Goal: Browse casually

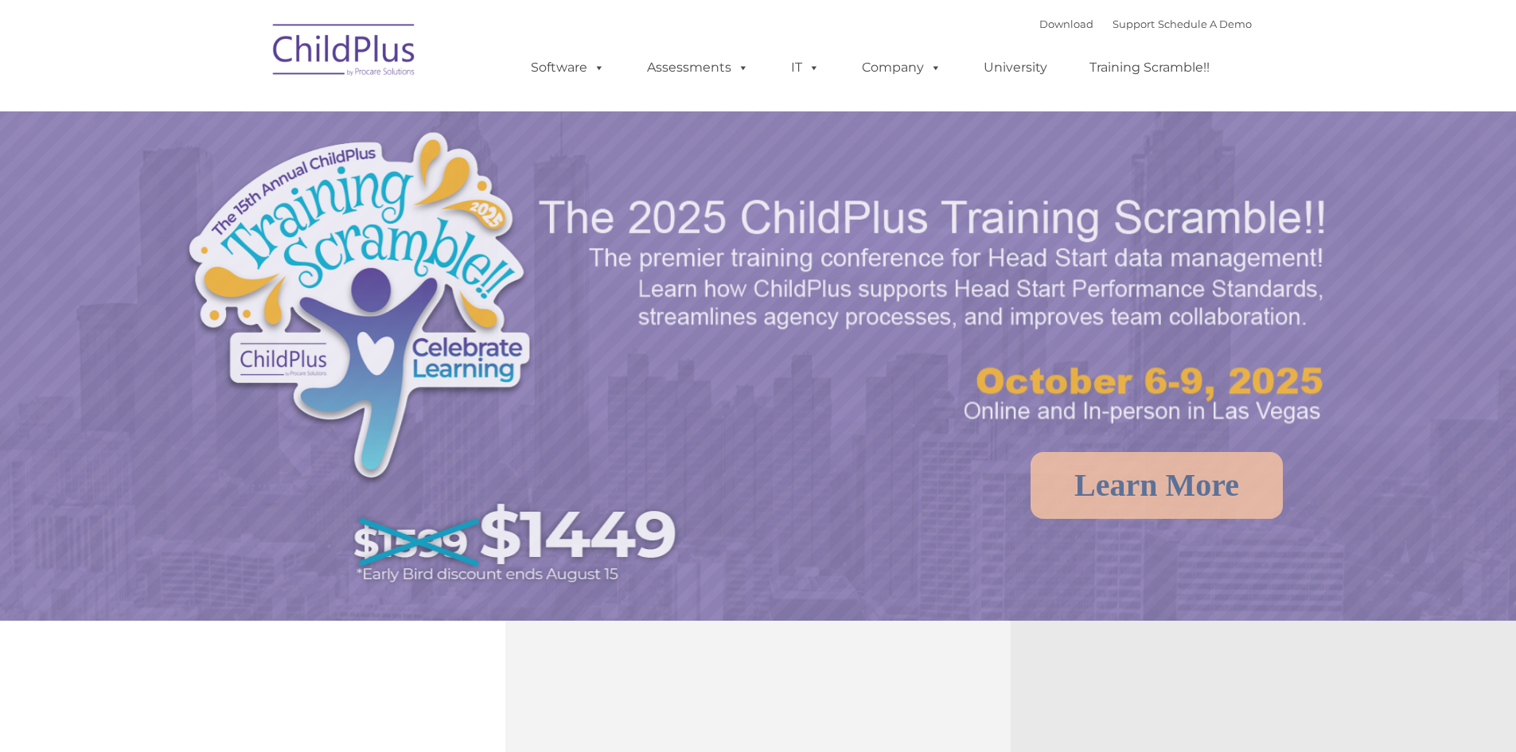
select select "MEDIUM"
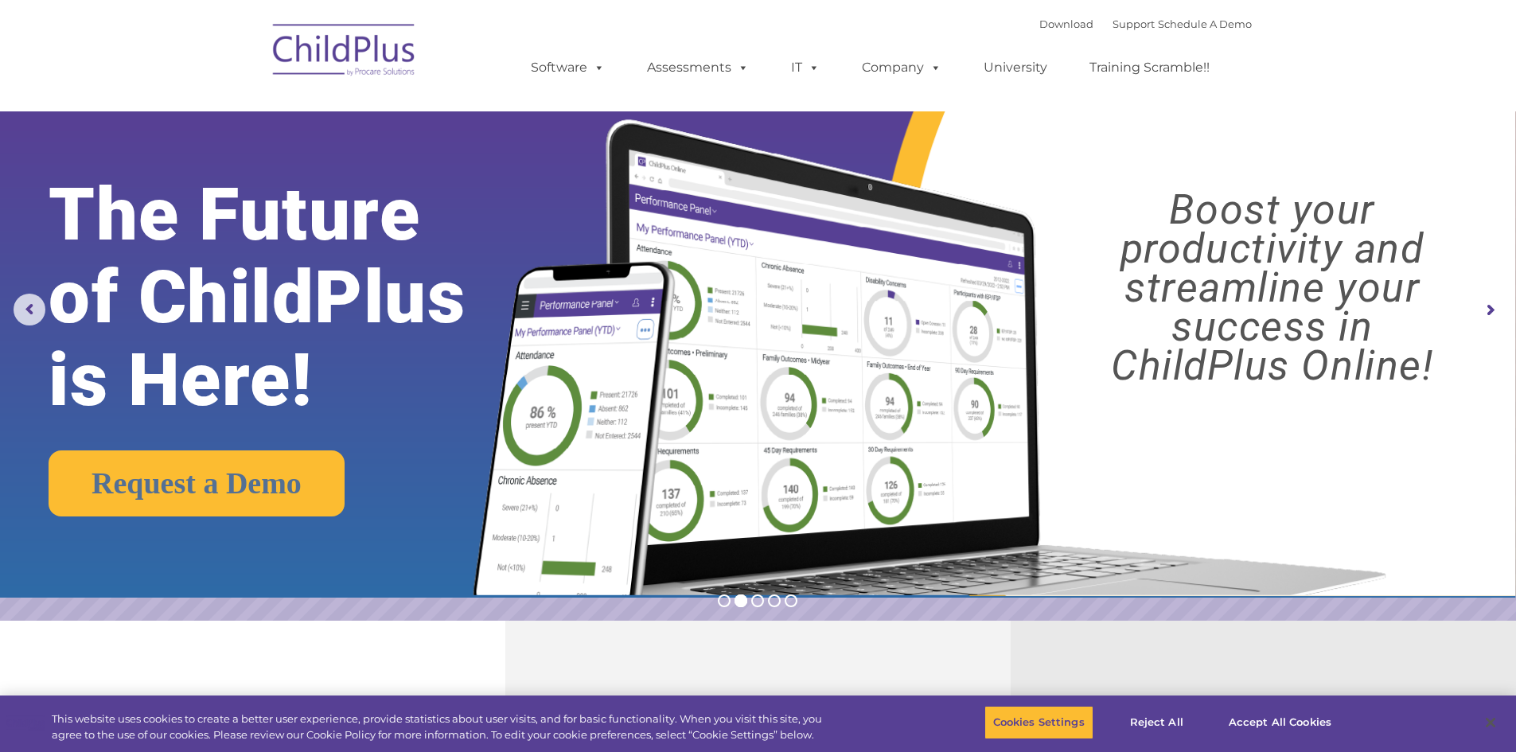
click at [1347, 416] on img at bounding box center [925, 337] width 951 height 515
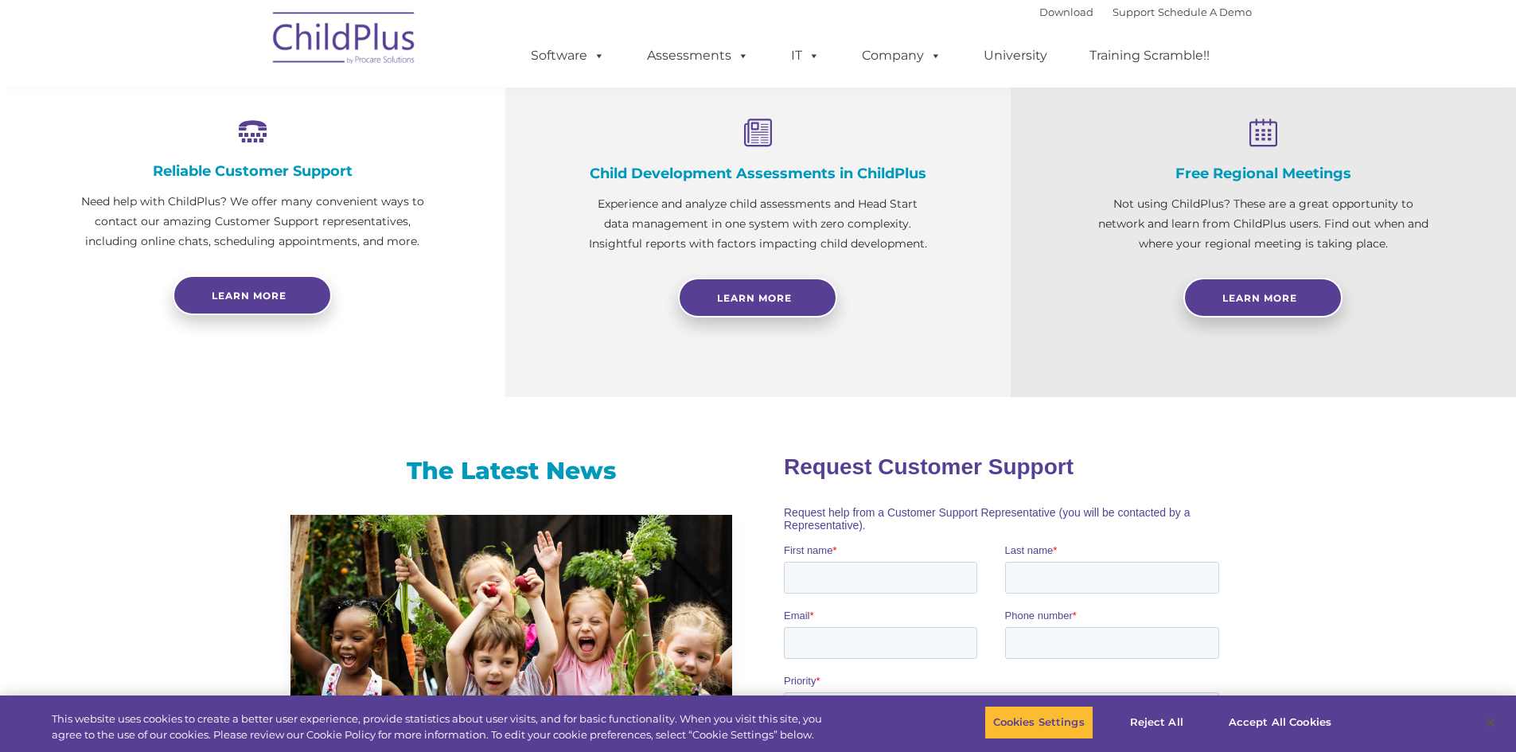
scroll to position [625, 0]
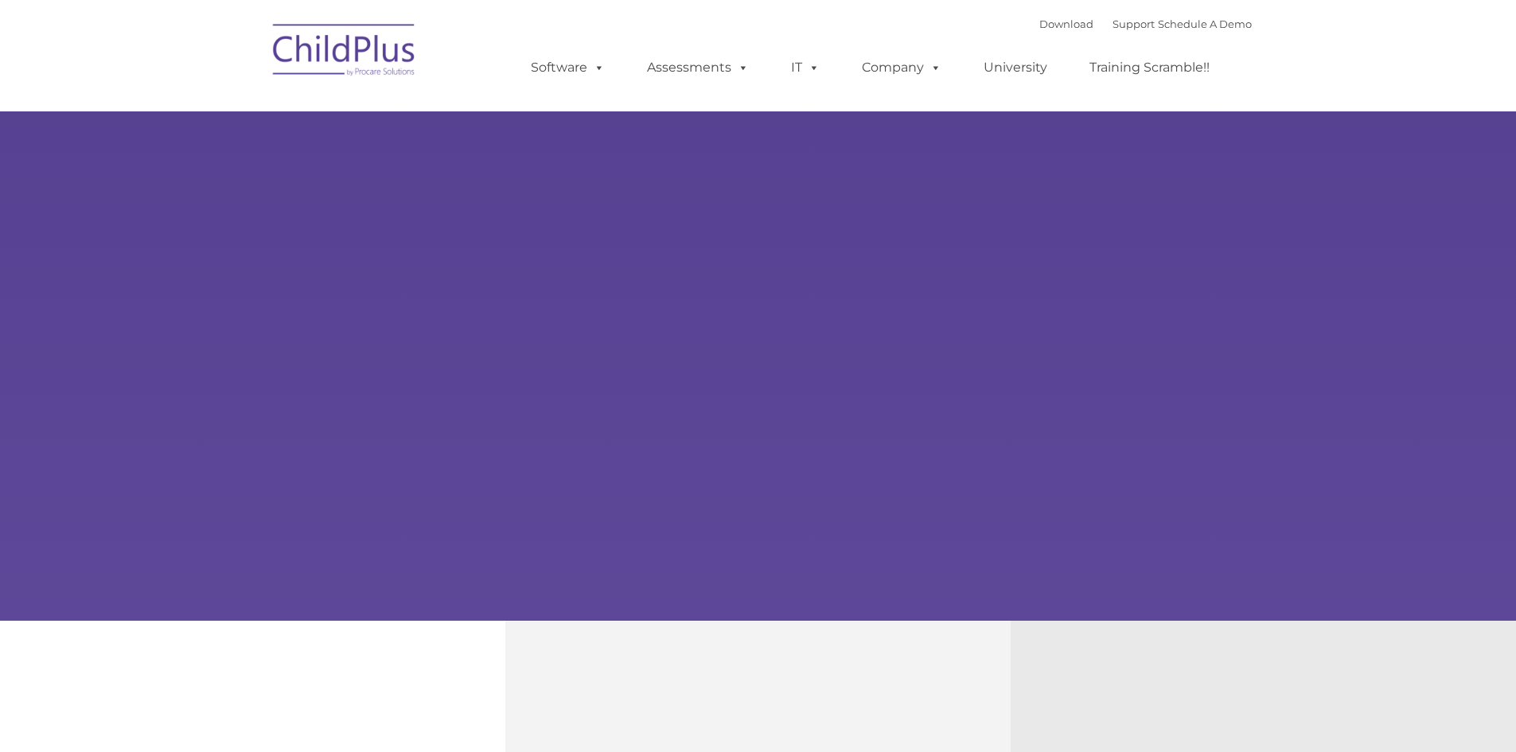
type input ""
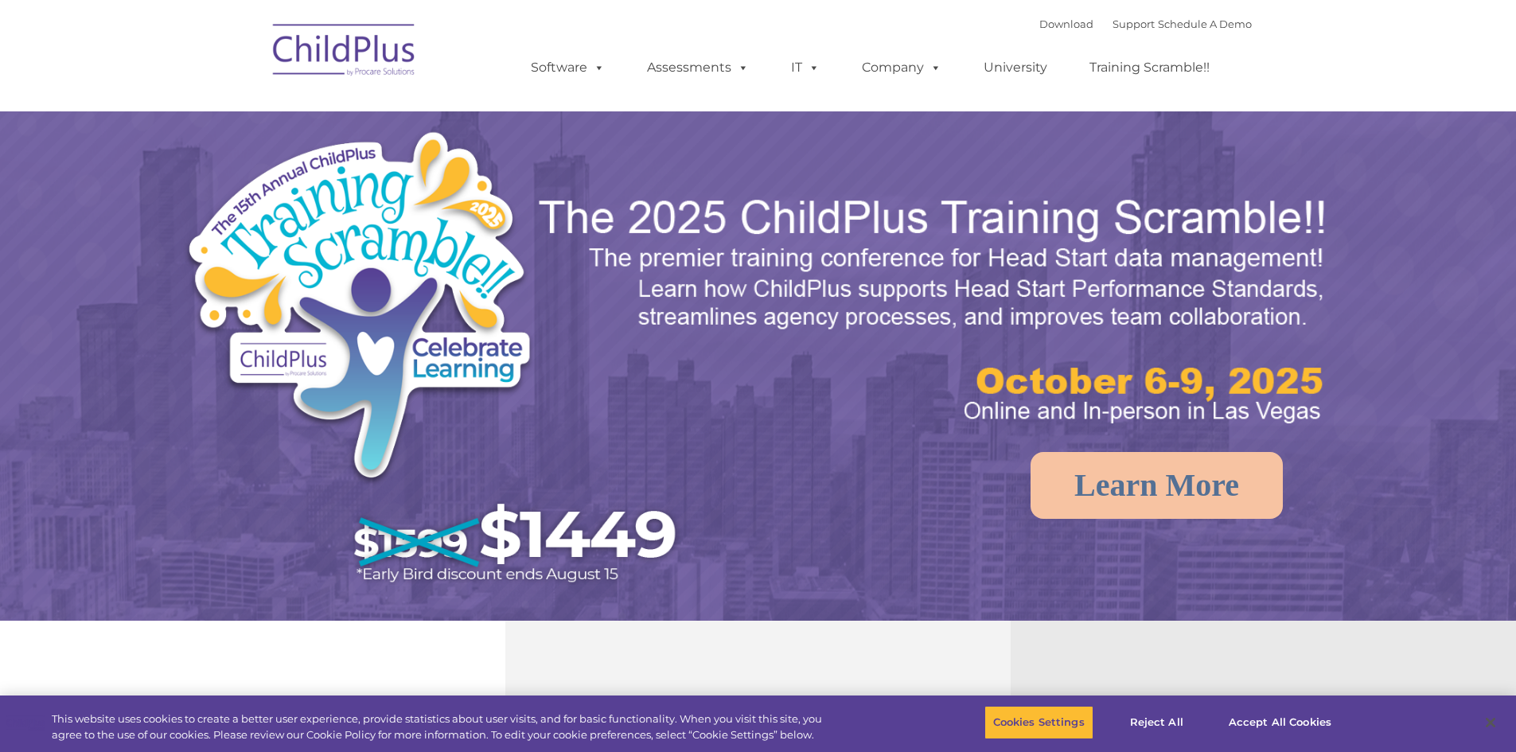
select select "MEDIUM"
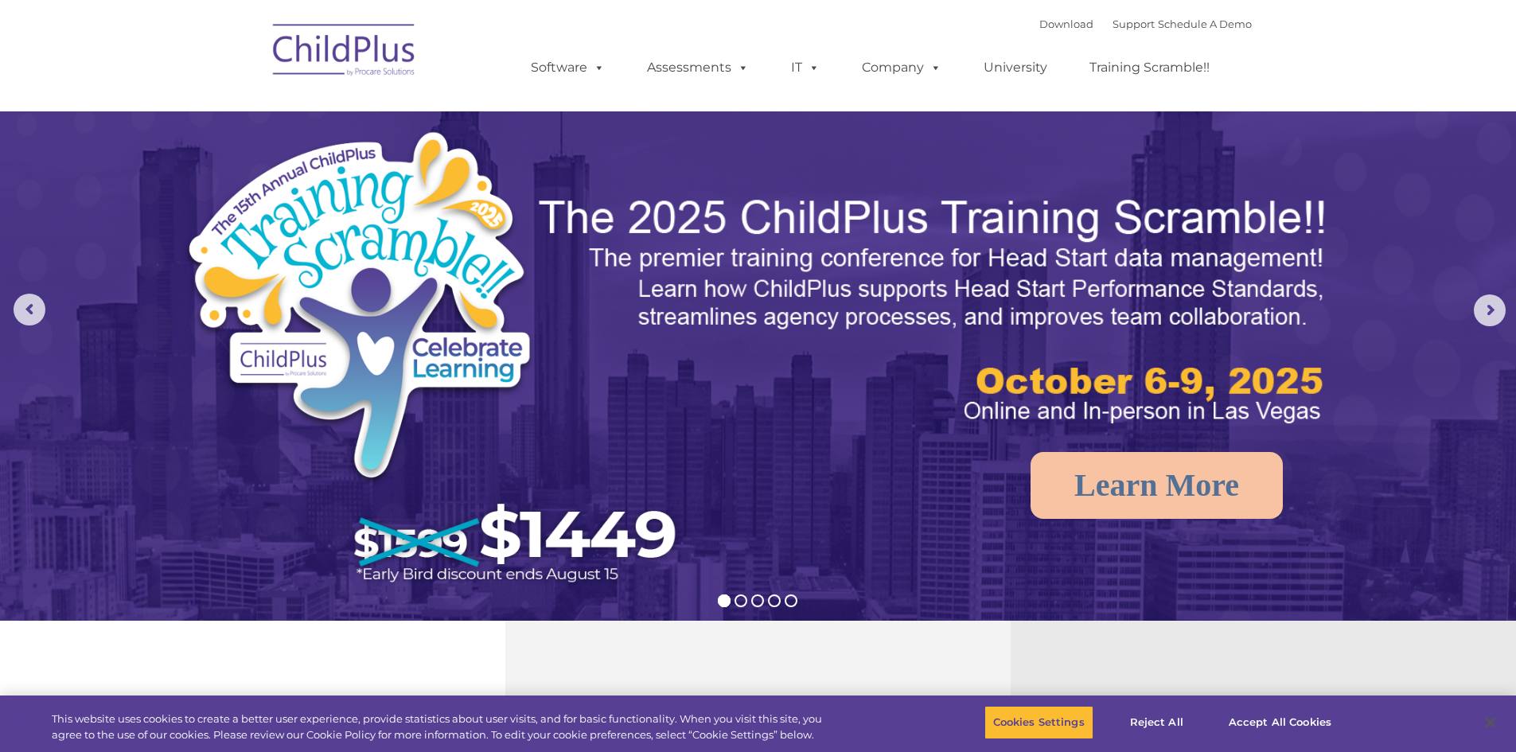
click at [408, 47] on img at bounding box center [344, 53] width 159 height 80
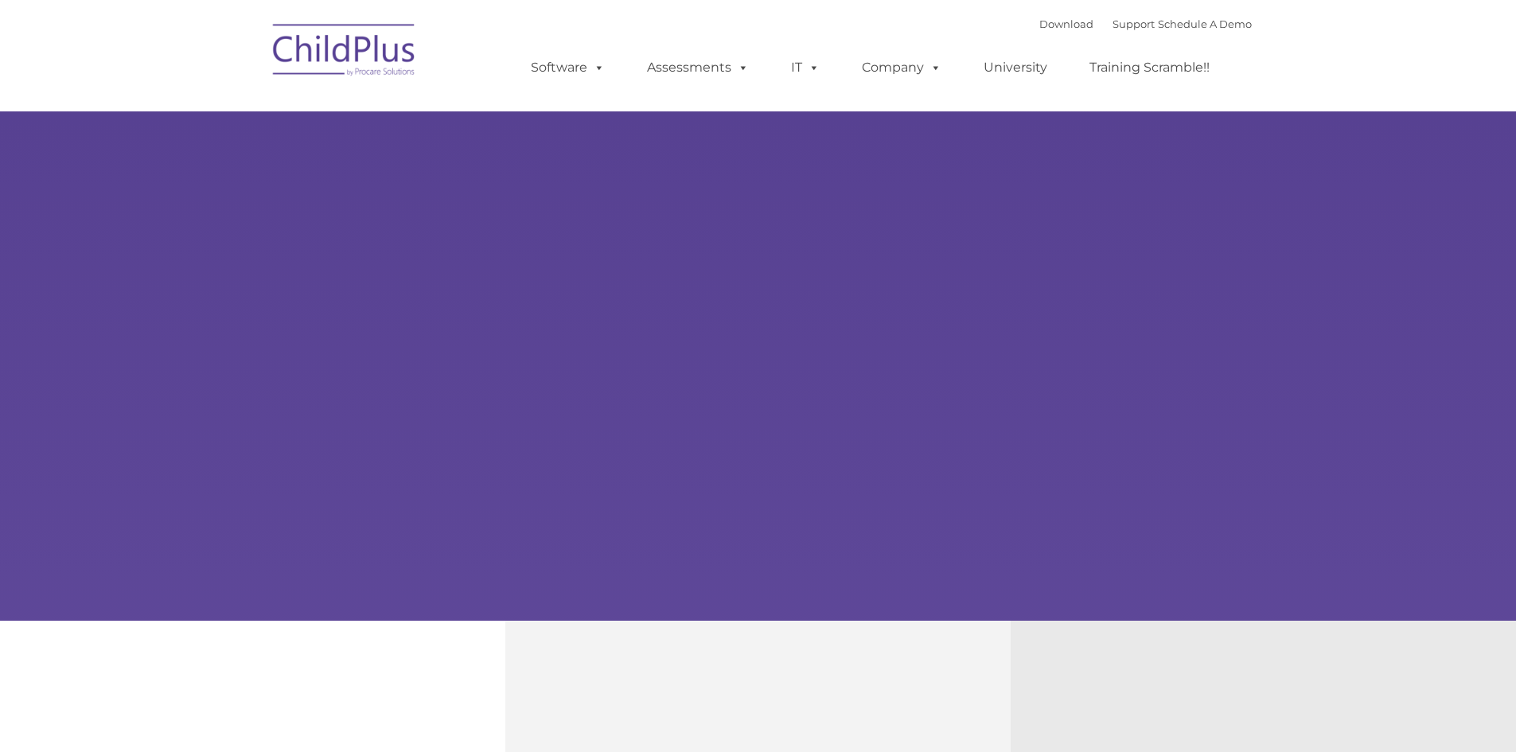
type input ""
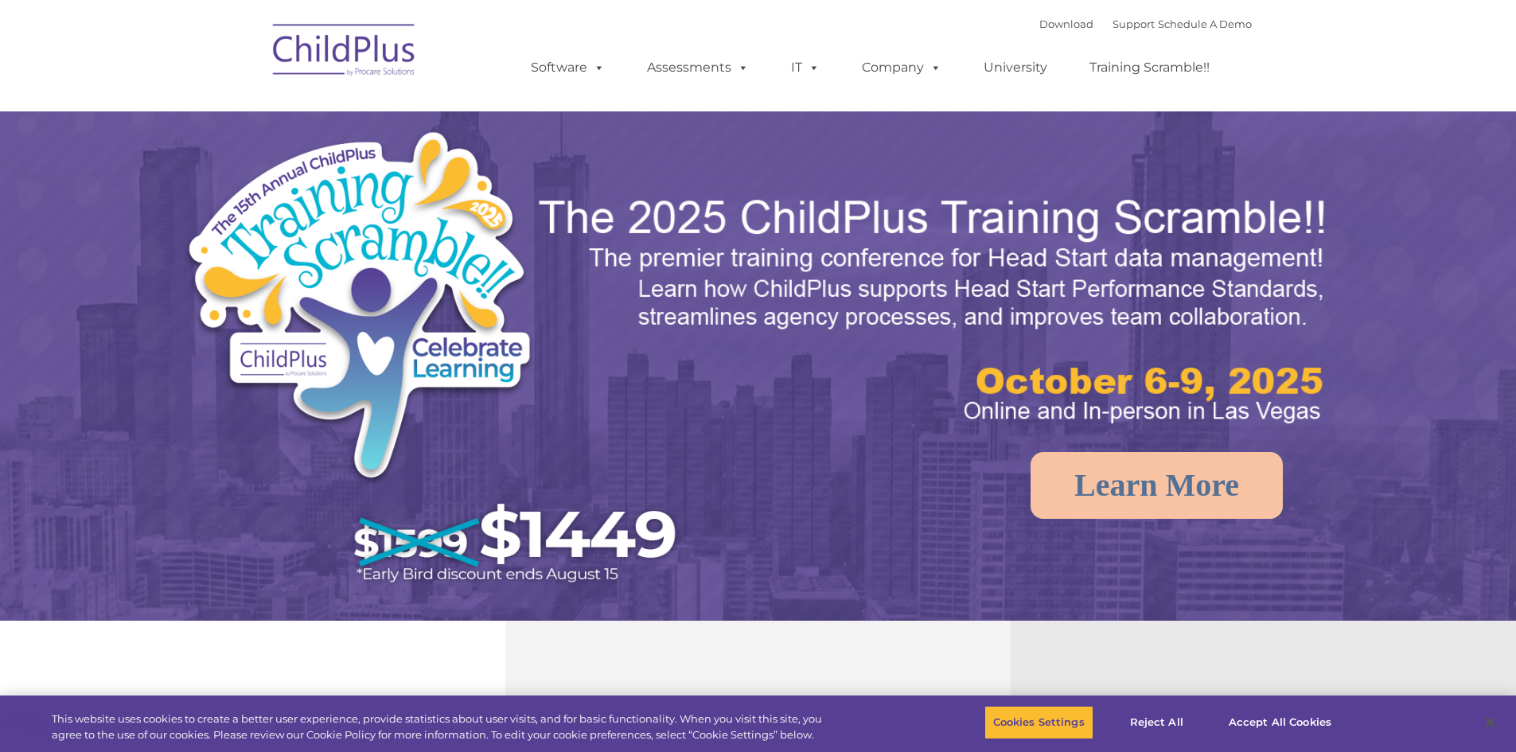
select select "MEDIUM"
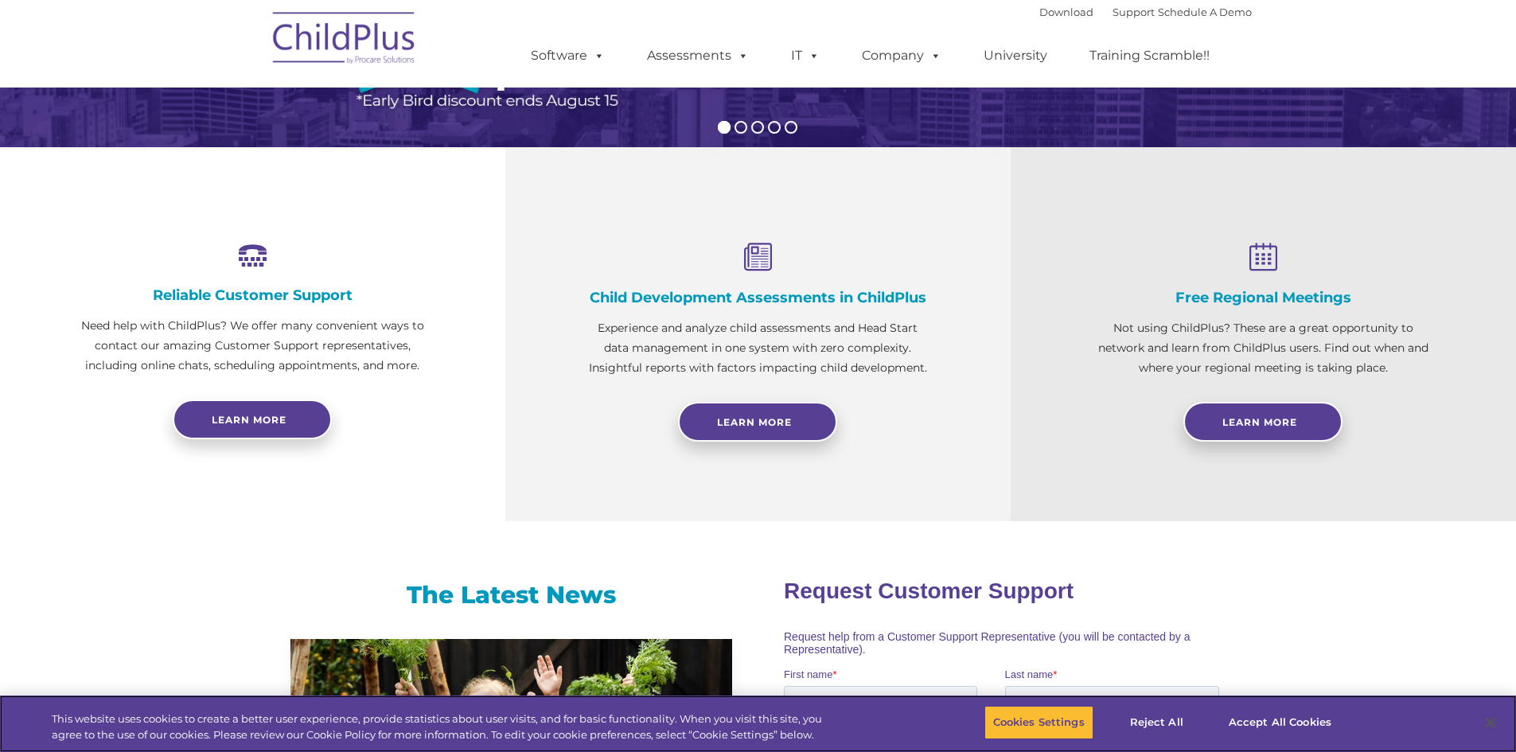
scroll to position [478, 0]
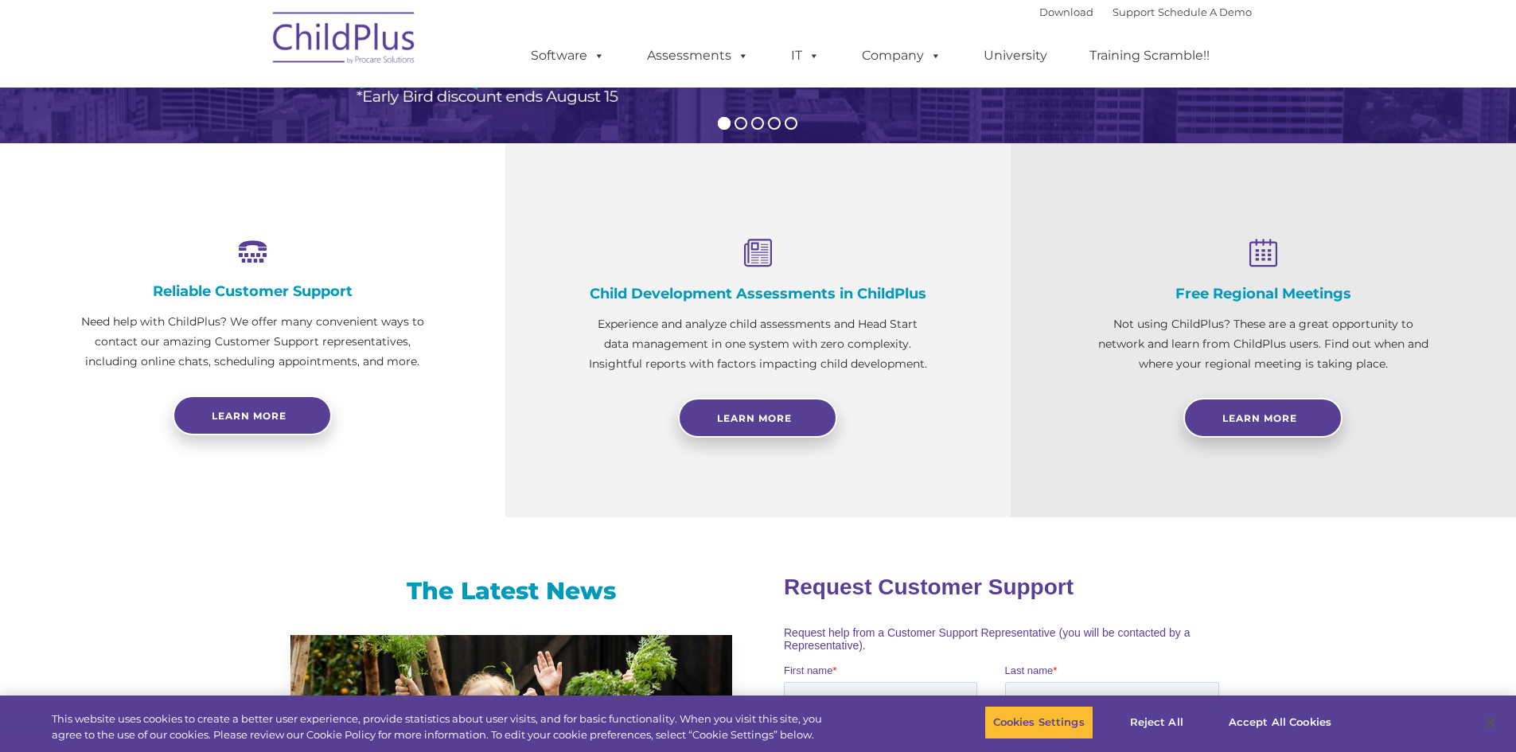
click at [820, 326] on p "Experience and analyze child assessments and Head Start data management in one …" at bounding box center [758, 344] width 346 height 60
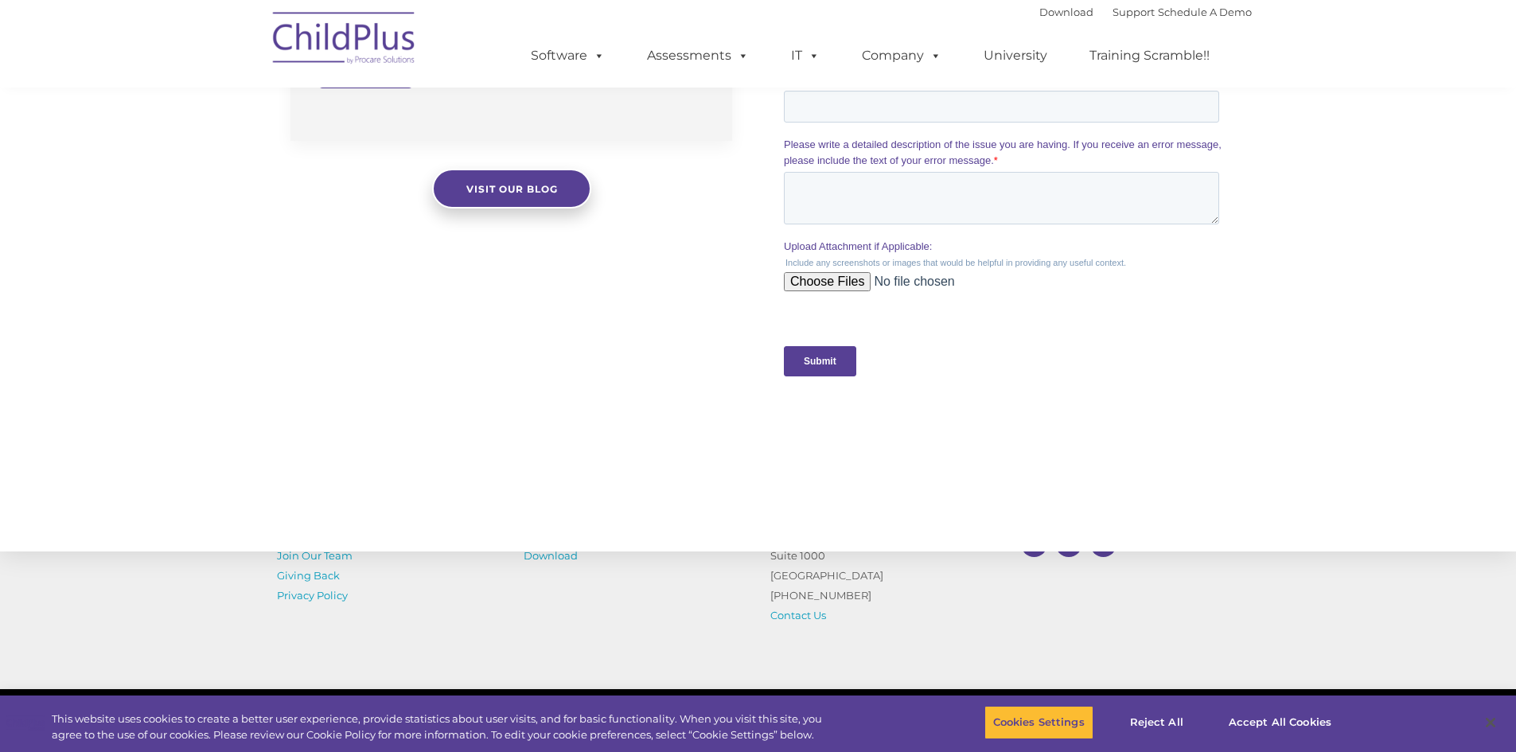
scroll to position [1534, 0]
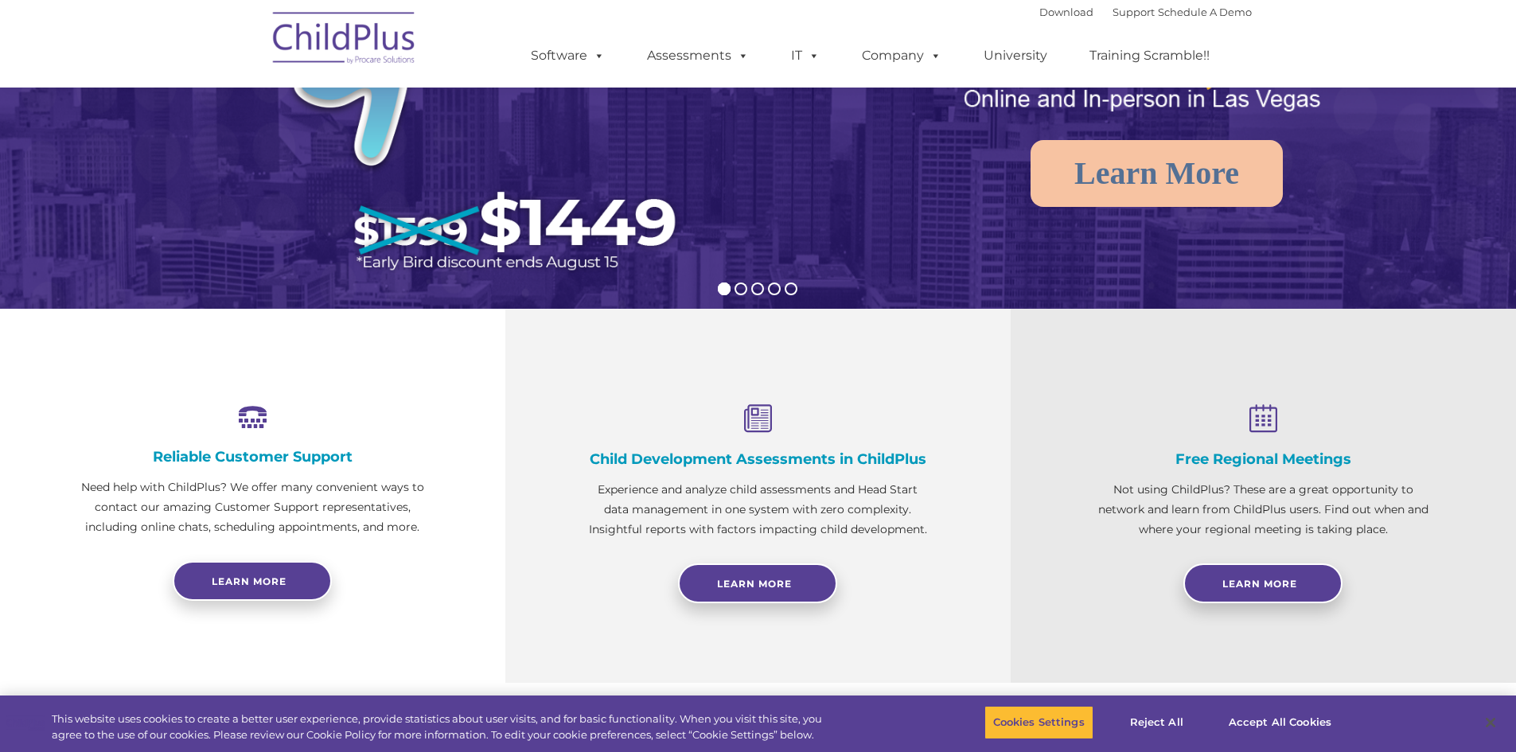
scroll to position [0, 0]
